Goal: Navigation & Orientation: Find specific page/section

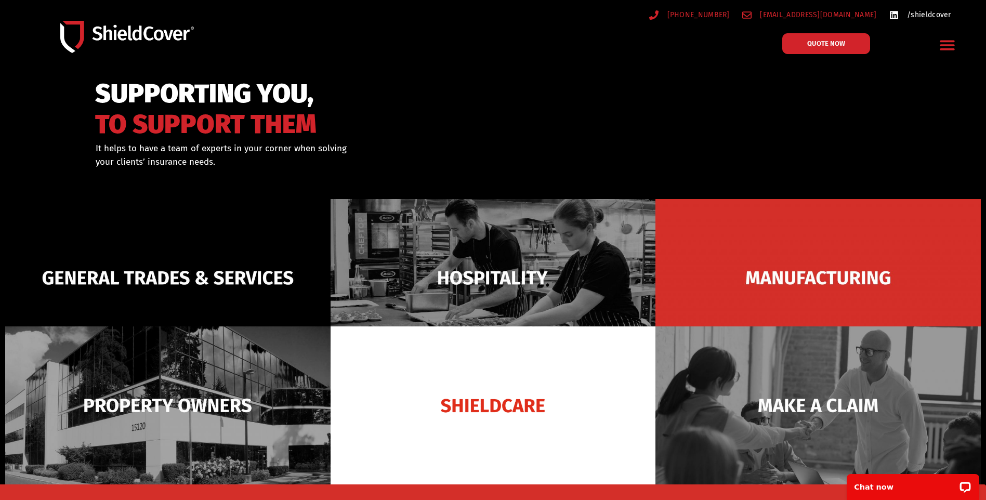
click at [927, 11] on span "/shieldcover" at bounding box center [927, 14] width 47 height 13
click at [954, 48] on icon "Menu Toggle" at bounding box center [947, 45] width 16 height 16
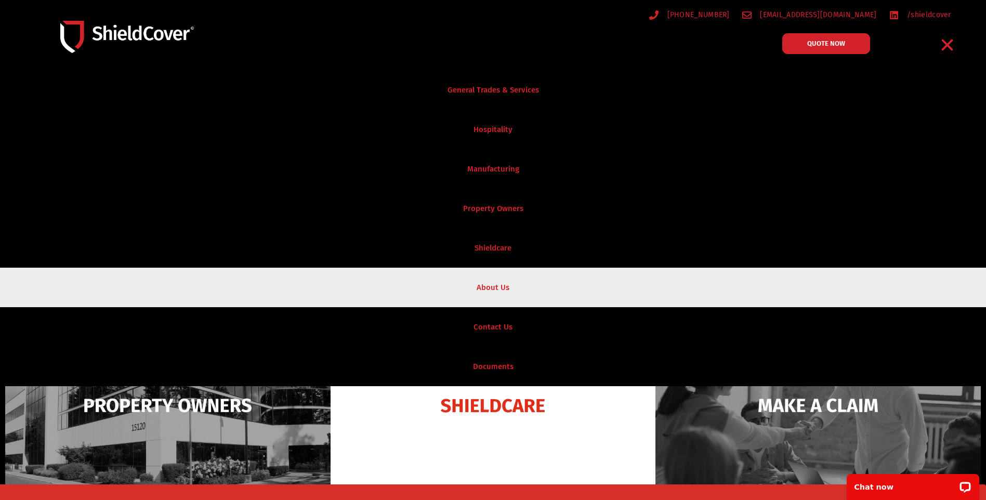
scroll to position [208, 0]
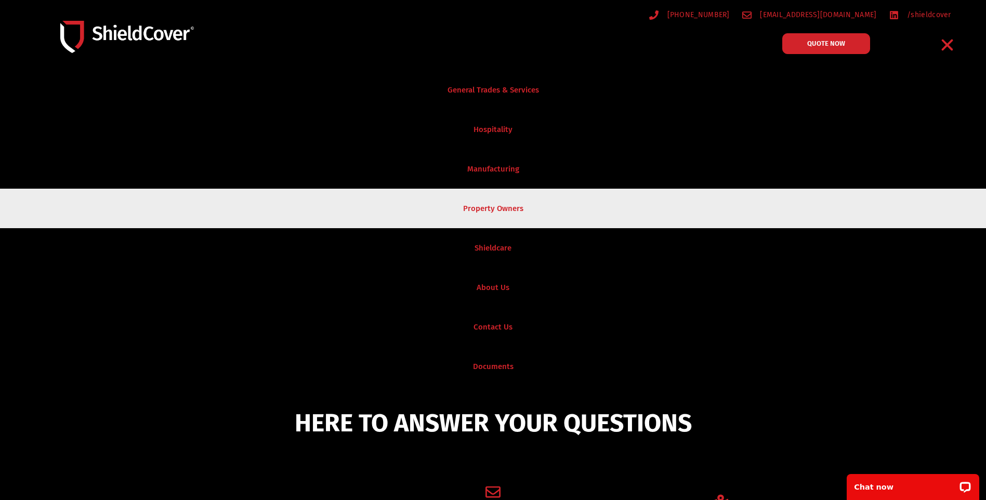
click at [505, 205] on link "Property Owners" at bounding box center [493, 209] width 986 height 40
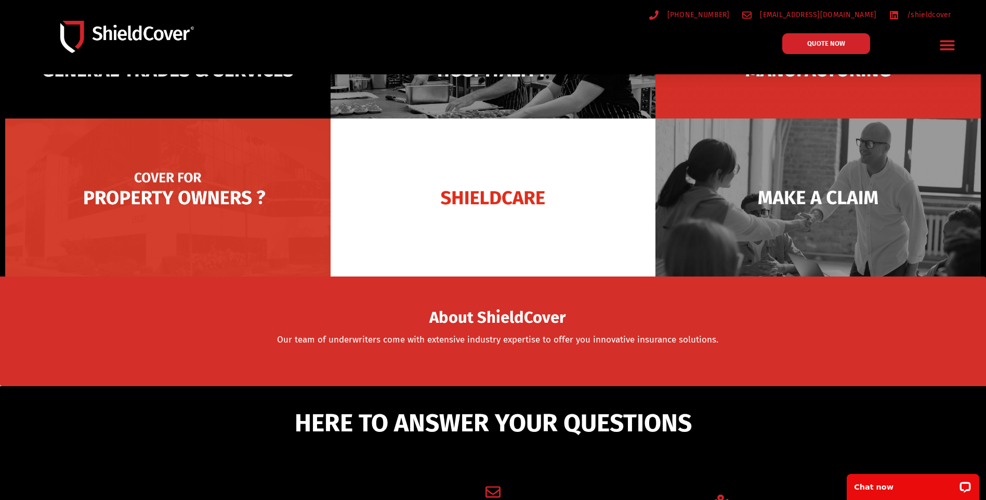
click at [189, 200] on img at bounding box center [167, 198] width 325 height 158
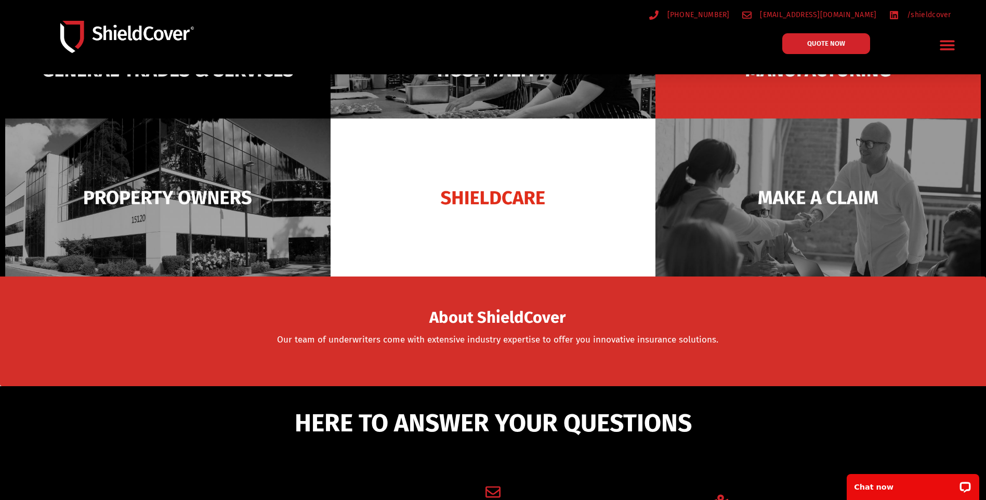
scroll to position [416, 0]
